Goal: Task Accomplishment & Management: Use online tool/utility

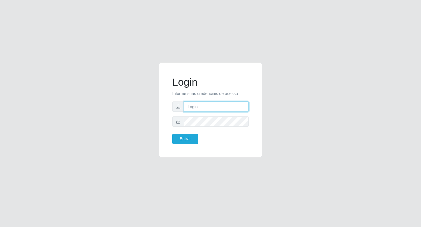
click at [190, 109] on input "text" at bounding box center [216, 107] width 65 height 10
type input "[PERSON_NAME]@b6"
click at [191, 138] on button "Entrar" at bounding box center [185, 139] width 26 height 10
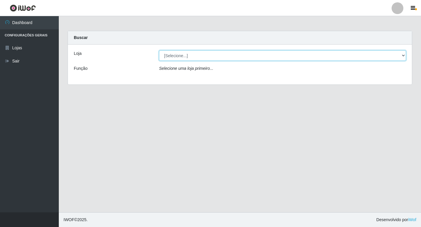
click at [403, 57] on select "[Selecione...] Bemais Supermercados - B6 Colibris" at bounding box center [282, 56] width 247 height 10
select select "406"
click at [159, 51] on select "[Selecione...] Bemais Supermercados - B6 Colibris" at bounding box center [282, 56] width 247 height 10
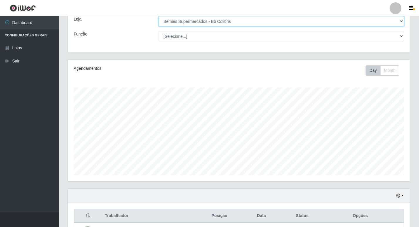
scroll to position [84, 0]
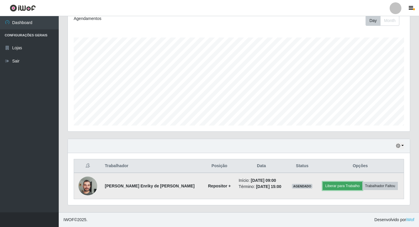
click at [336, 185] on button "Liberar para Trabalho" at bounding box center [343, 186] width 40 height 8
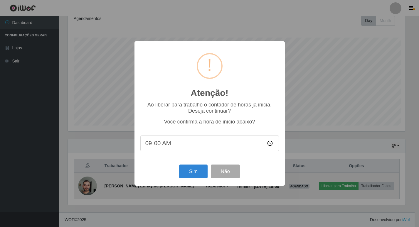
scroll to position [122, 339]
click at [336, 185] on div "Atenção! × Ao liberar para trabalho o contador de horas já inicia. Deseja conti…" at bounding box center [210, 113] width 421 height 227
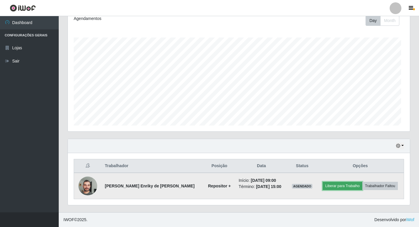
scroll to position [122, 342]
click at [336, 185] on button "Liberar para Trabalho" at bounding box center [343, 186] width 40 height 8
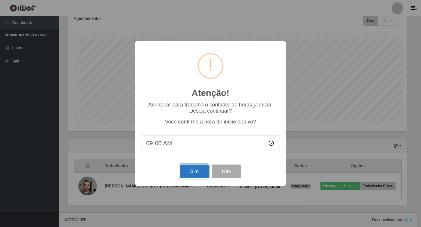
click at [183, 172] on button "Sim" at bounding box center [194, 172] width 29 height 14
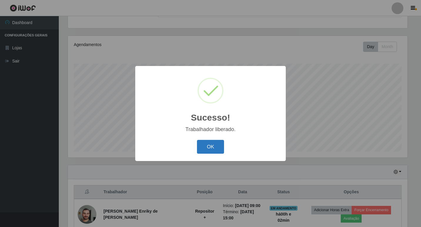
click at [219, 145] on button "OK" at bounding box center [210, 147] width 27 height 14
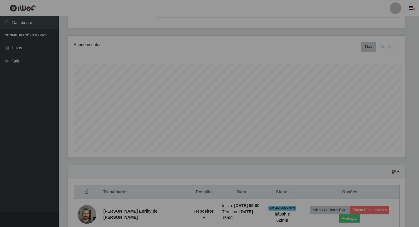
scroll to position [122, 342]
